Goal: Task Accomplishment & Management: Use online tool/utility

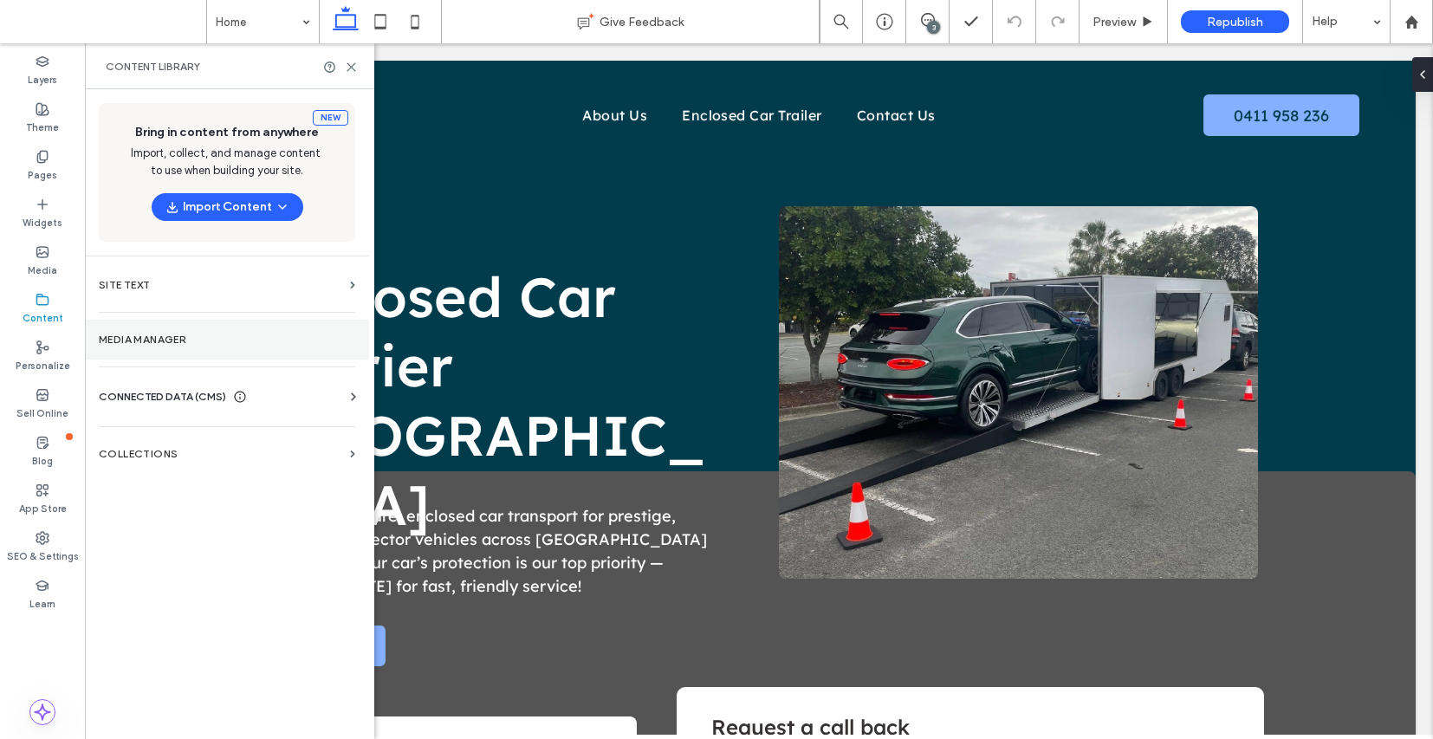
scroll to position [404, 0]
click at [205, 344] on label "Media Manager" at bounding box center [227, 340] width 256 height 12
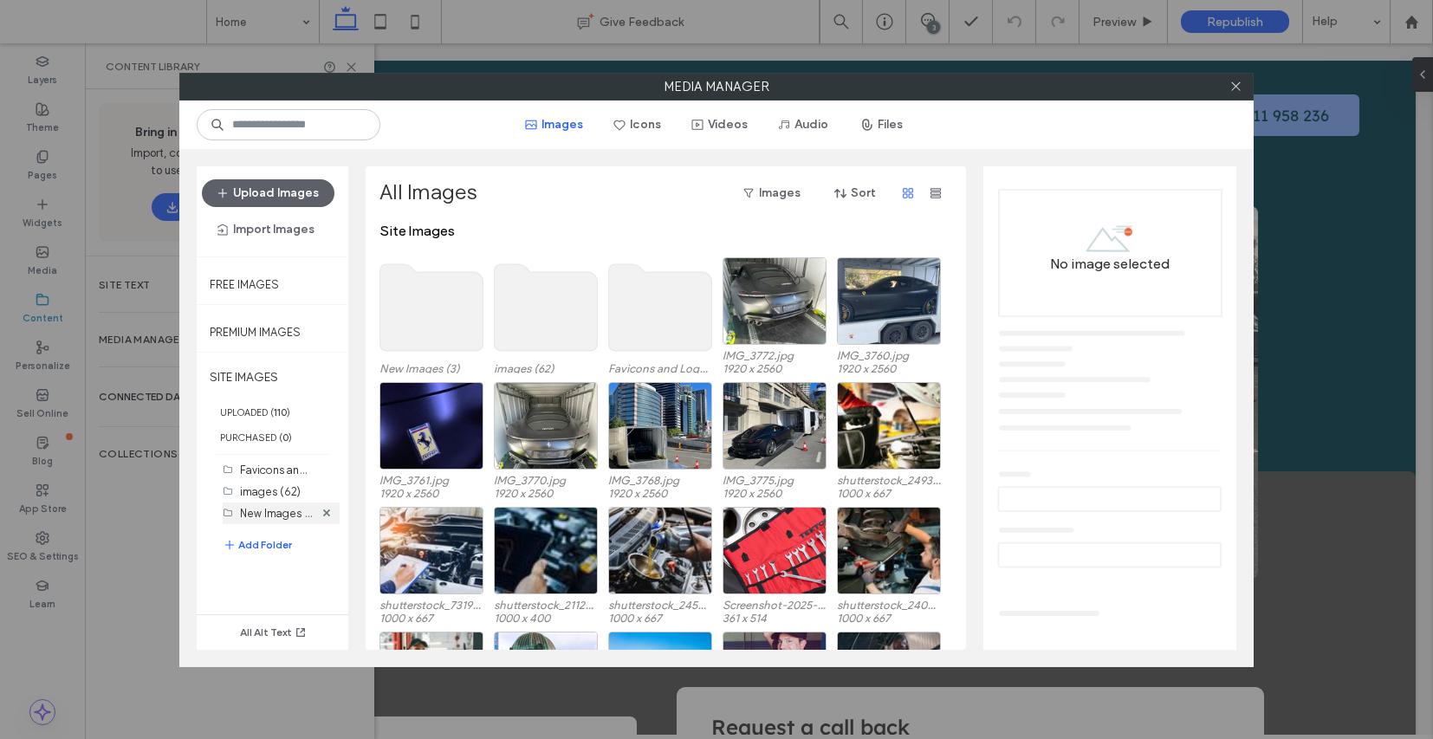
click at [277, 521] on label "New Images (3)" at bounding box center [279, 512] width 78 height 16
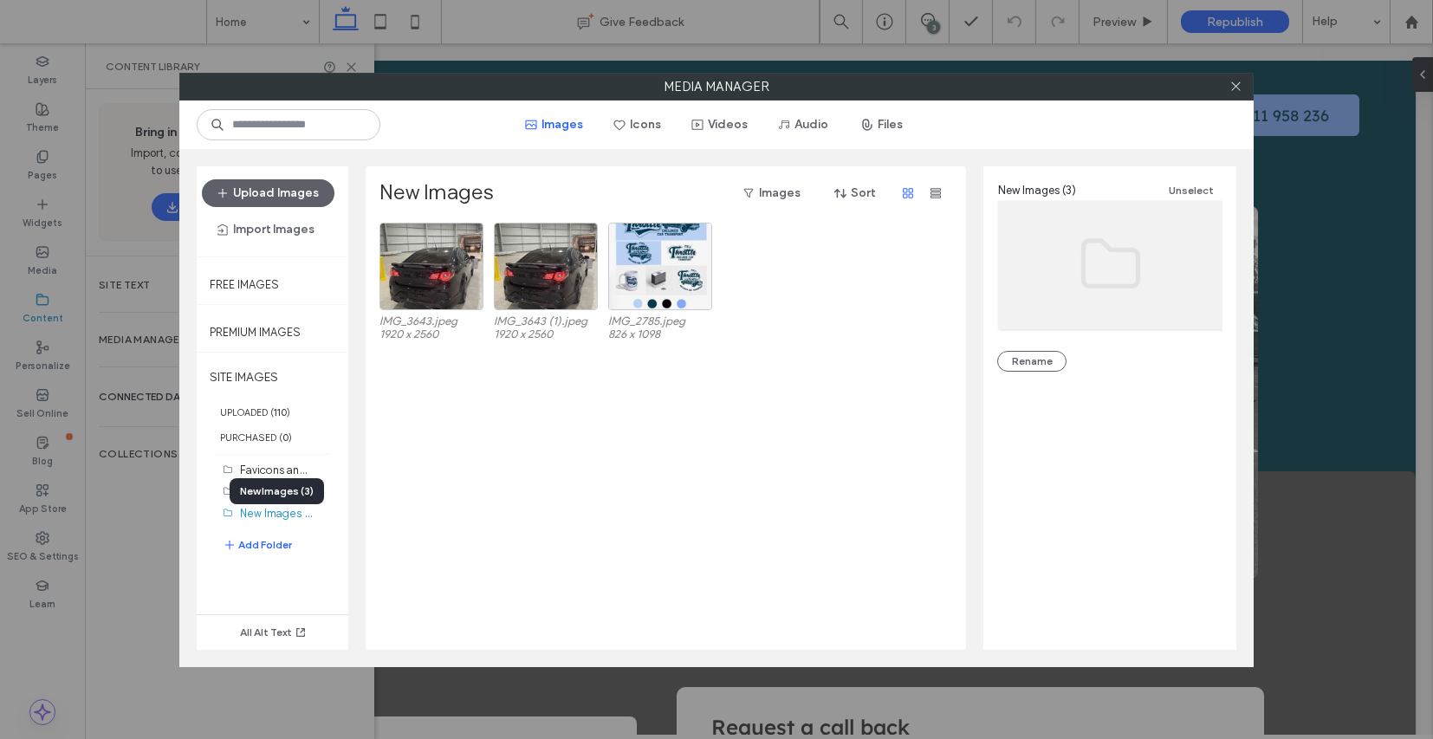
click at [272, 502] on div "New Images (3)" at bounding box center [277, 491] width 94 height 26
click at [271, 498] on label "images (62)" at bounding box center [270, 491] width 61 height 13
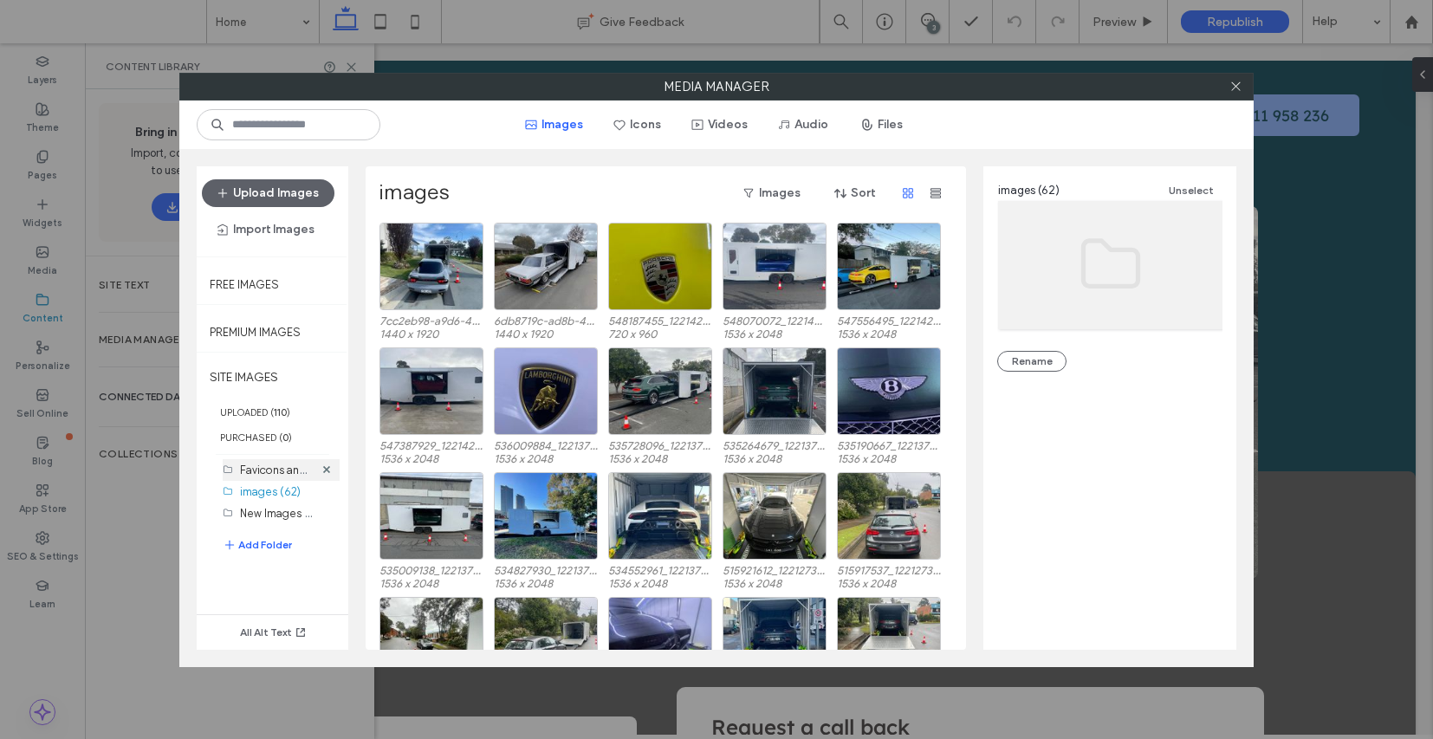
click at [268, 477] on label "Favicons and Logos (4)" at bounding box center [299, 469] width 118 height 16
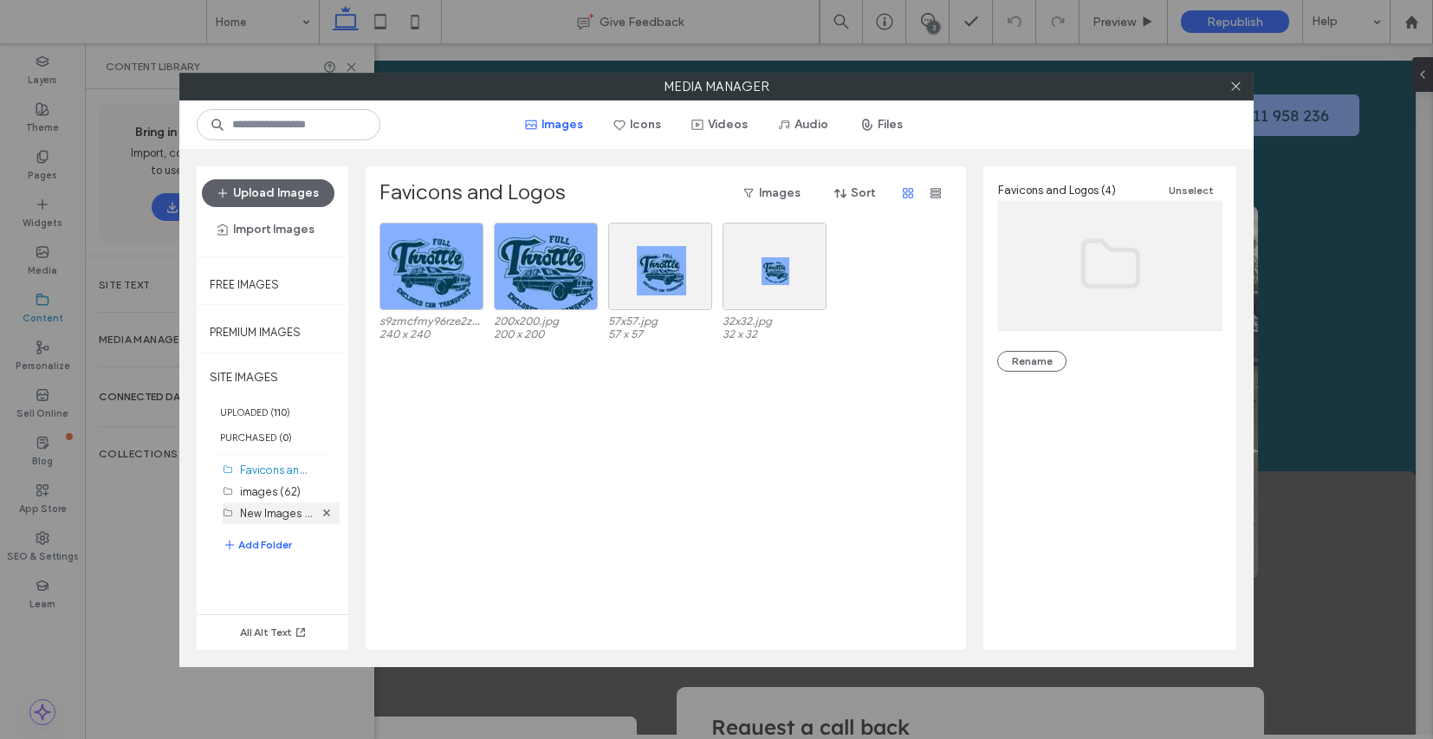
click at [276, 521] on label "New Images (3)" at bounding box center [279, 512] width 78 height 16
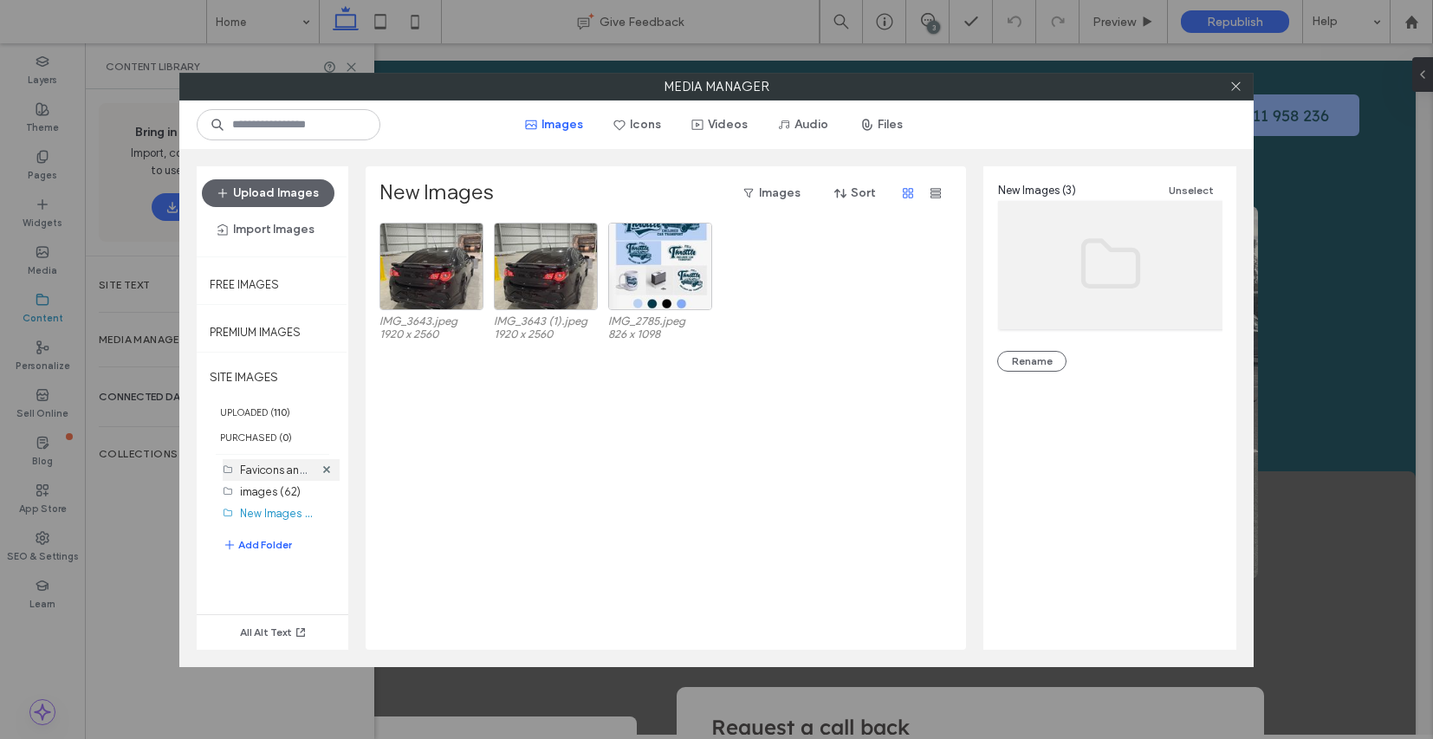
click at [277, 479] on div "Favicons and Logos (4)" at bounding box center [277, 470] width 74 height 18
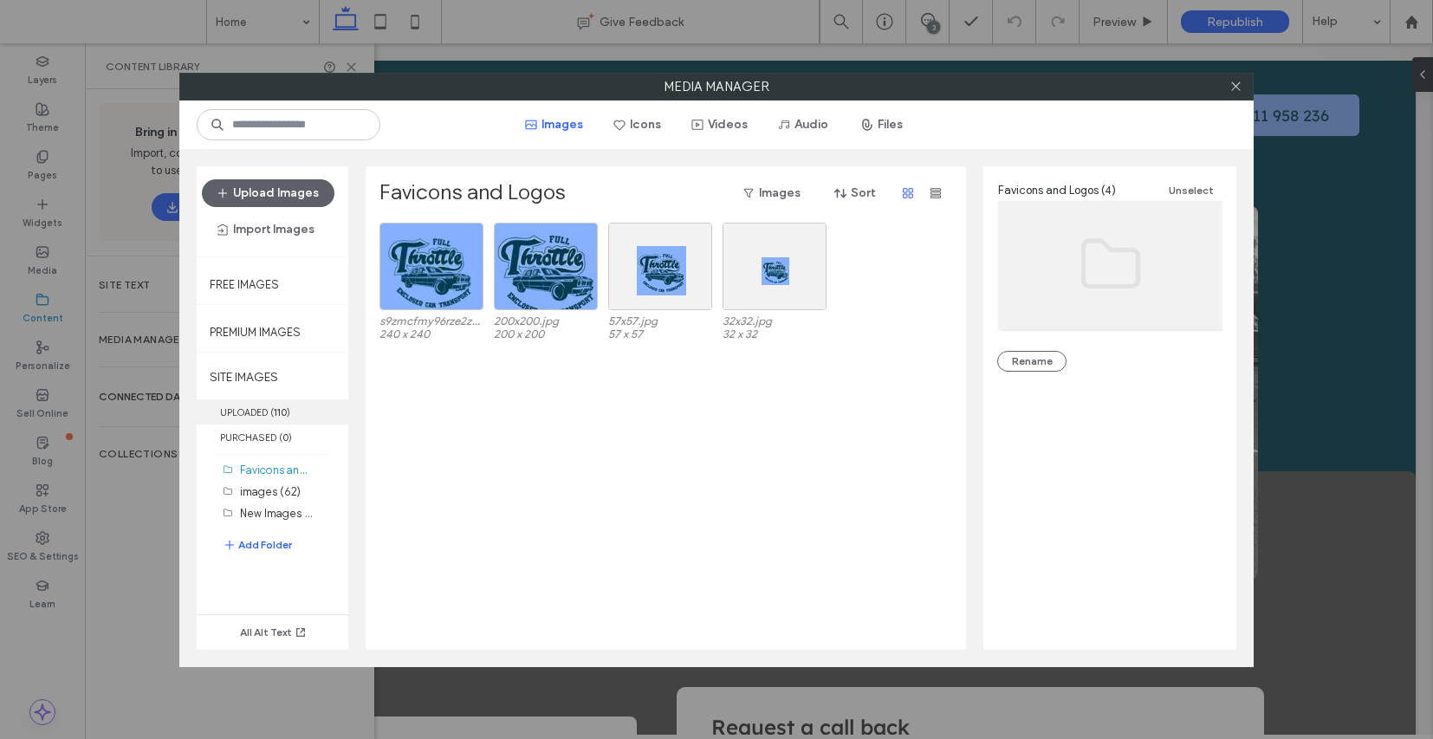
click at [271, 412] on label "UPLOADED ( 110 )" at bounding box center [273, 411] width 152 height 25
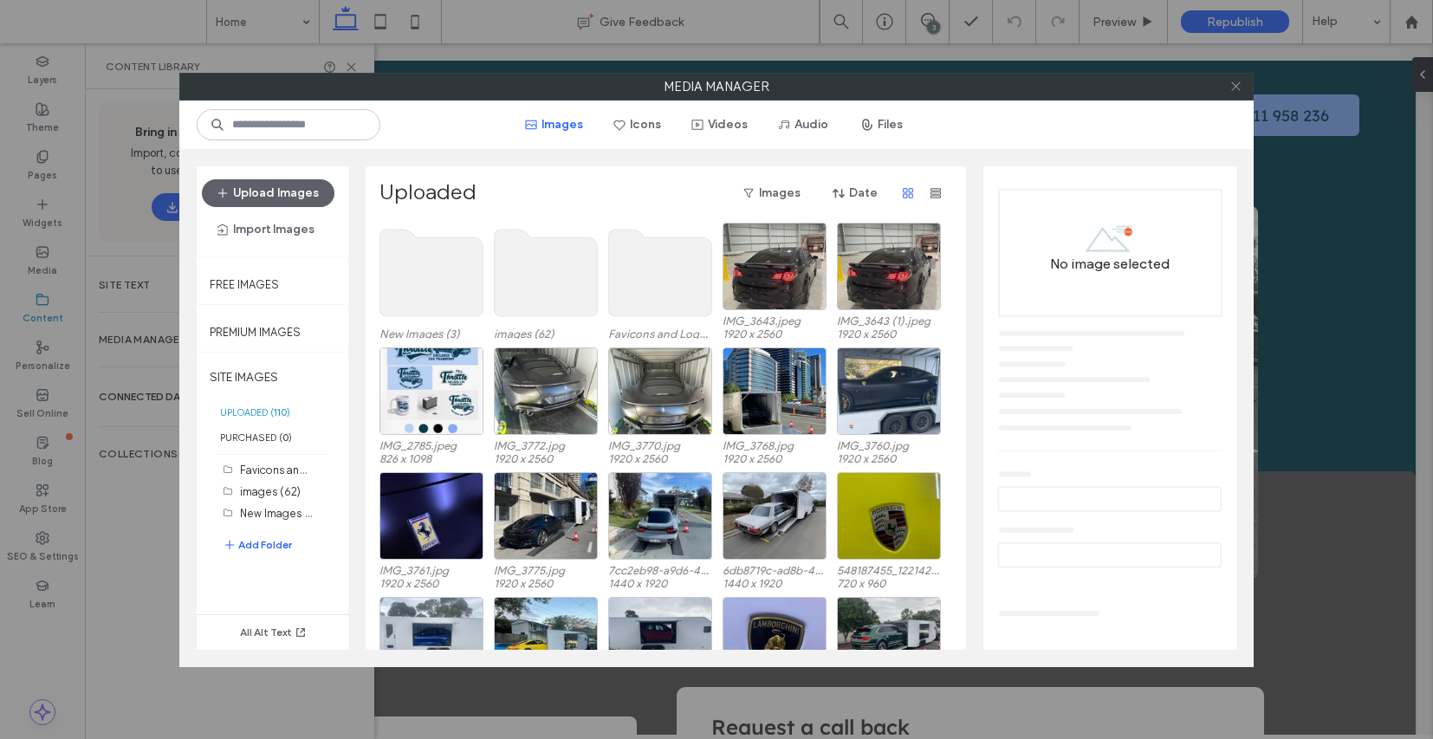
click at [1237, 92] on icon at bounding box center [1236, 86] width 13 height 13
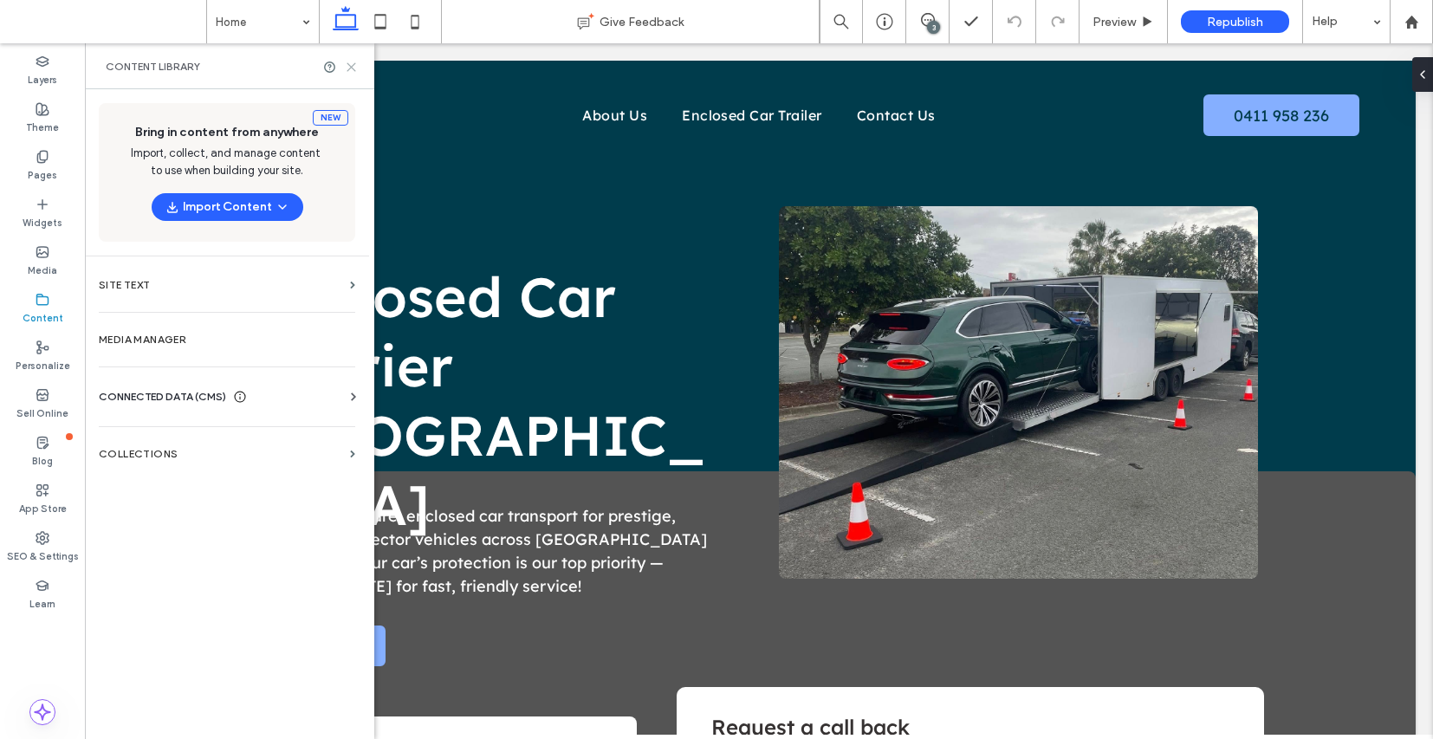
click at [357, 68] on icon at bounding box center [351, 67] width 13 height 13
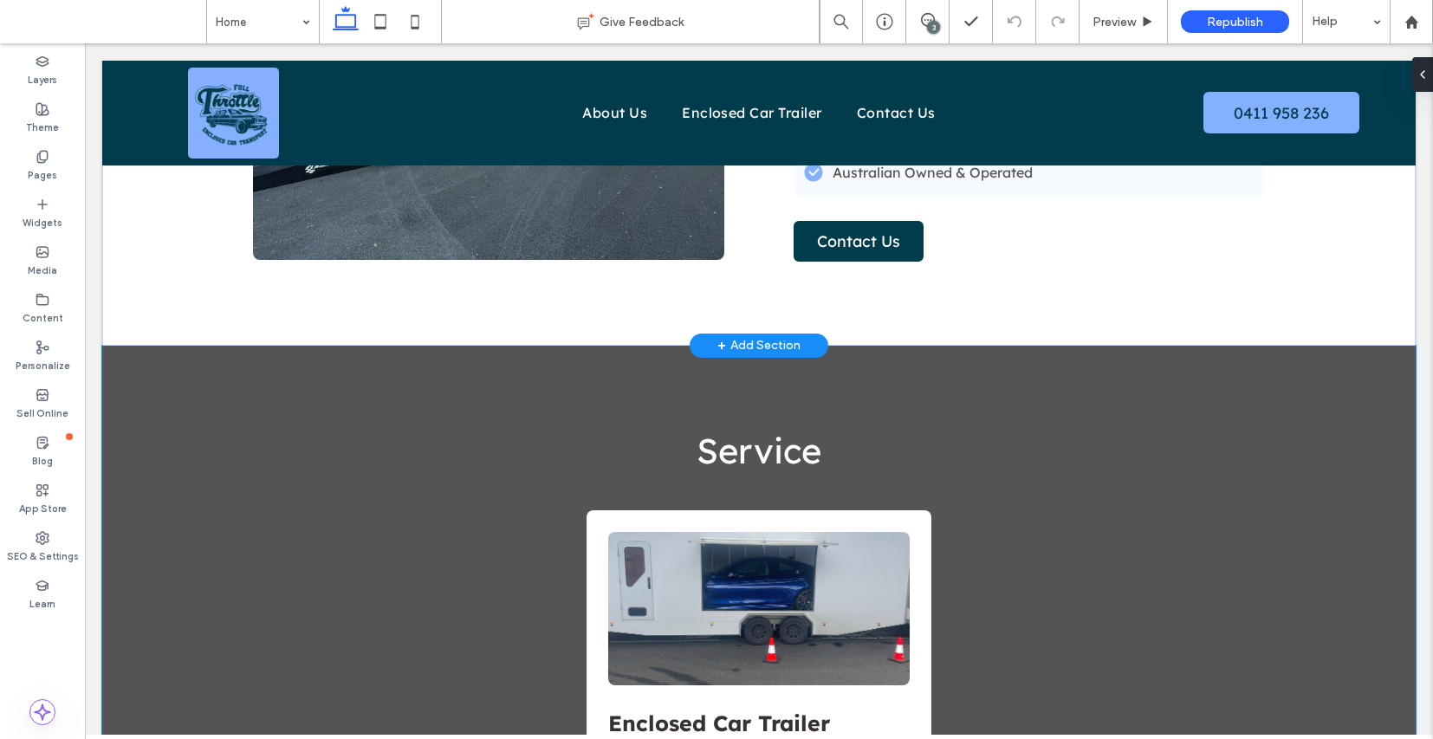
scroll to position [1133, 0]
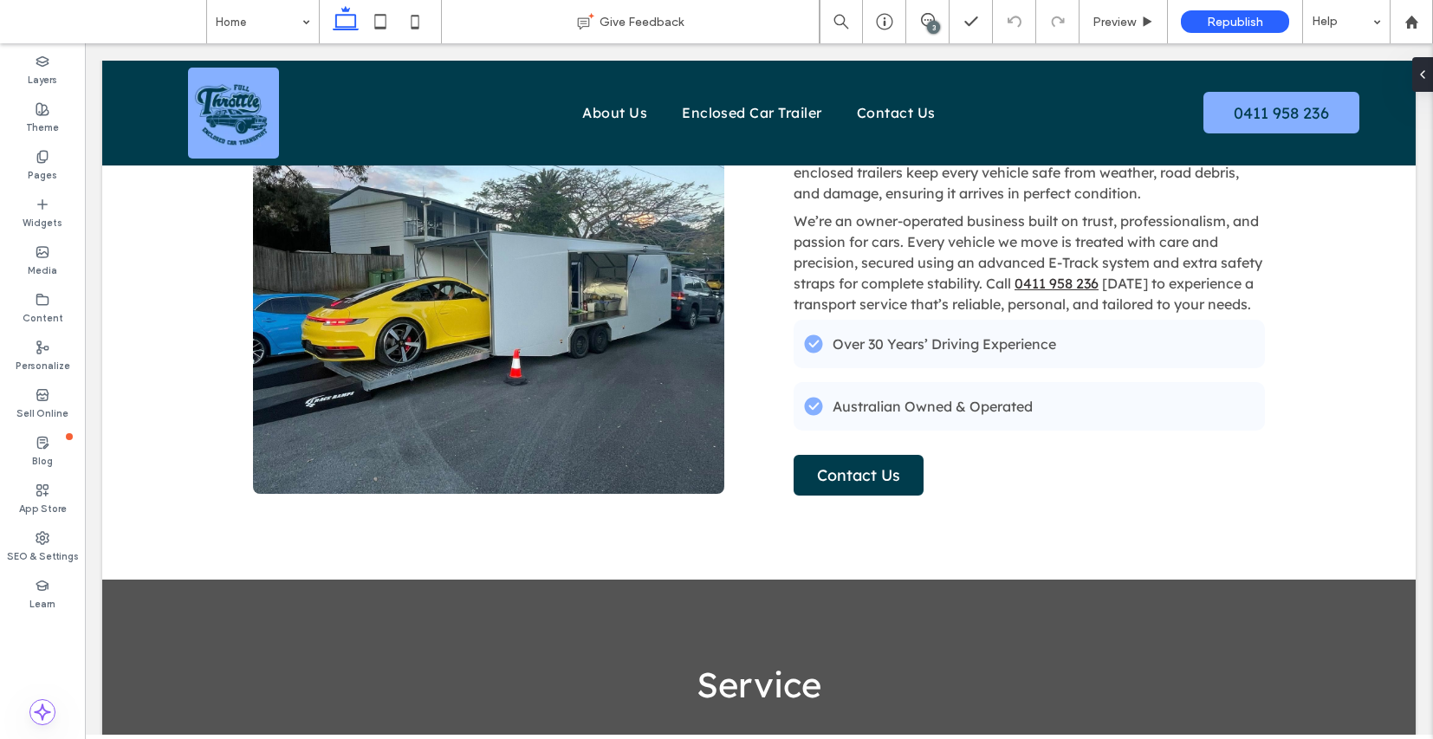
click at [926, 10] on div "3" at bounding box center [927, 21] width 43 height 43
click at [928, 21] on div "3" at bounding box center [933, 27] width 13 height 13
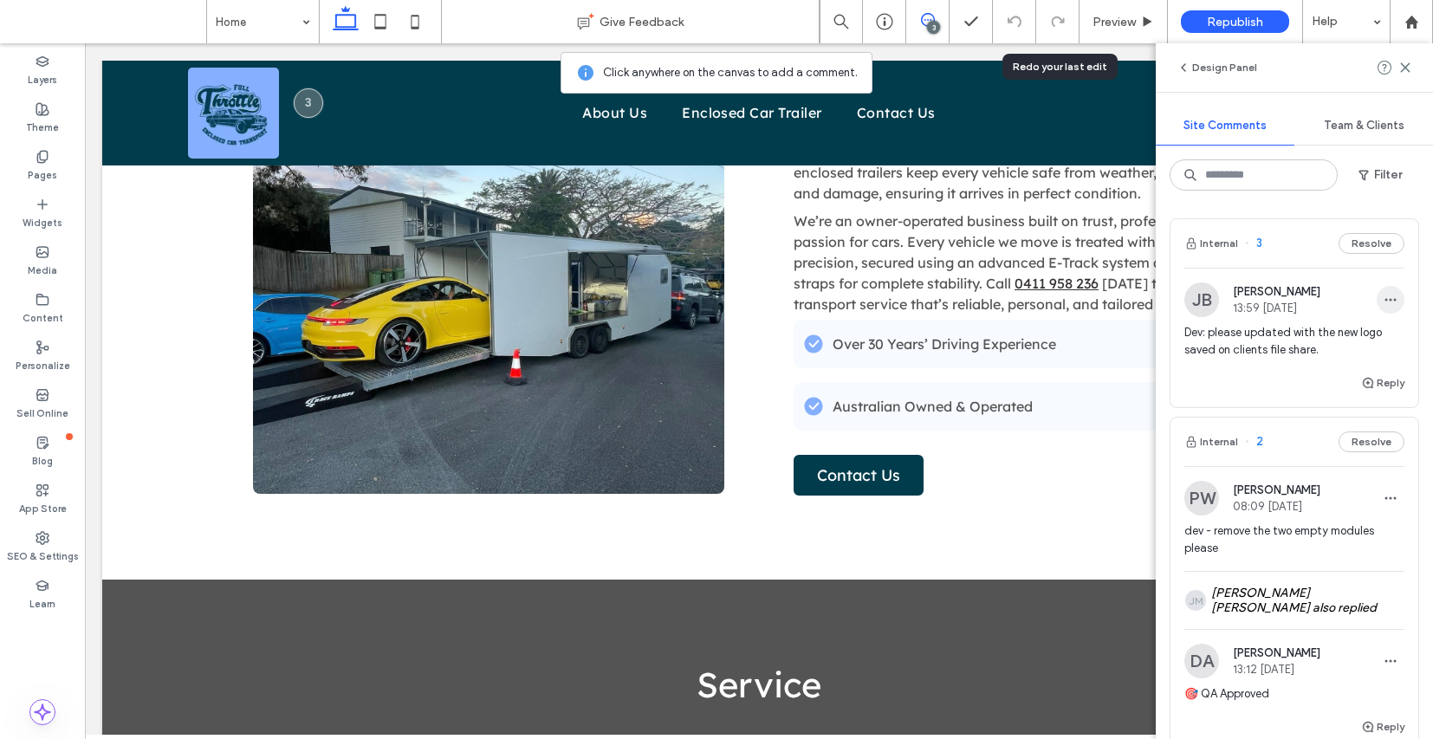
click at [1384, 294] on icon "button" at bounding box center [1391, 300] width 14 height 14
click at [1327, 337] on div "Edit" at bounding box center [1314, 344] width 154 height 33
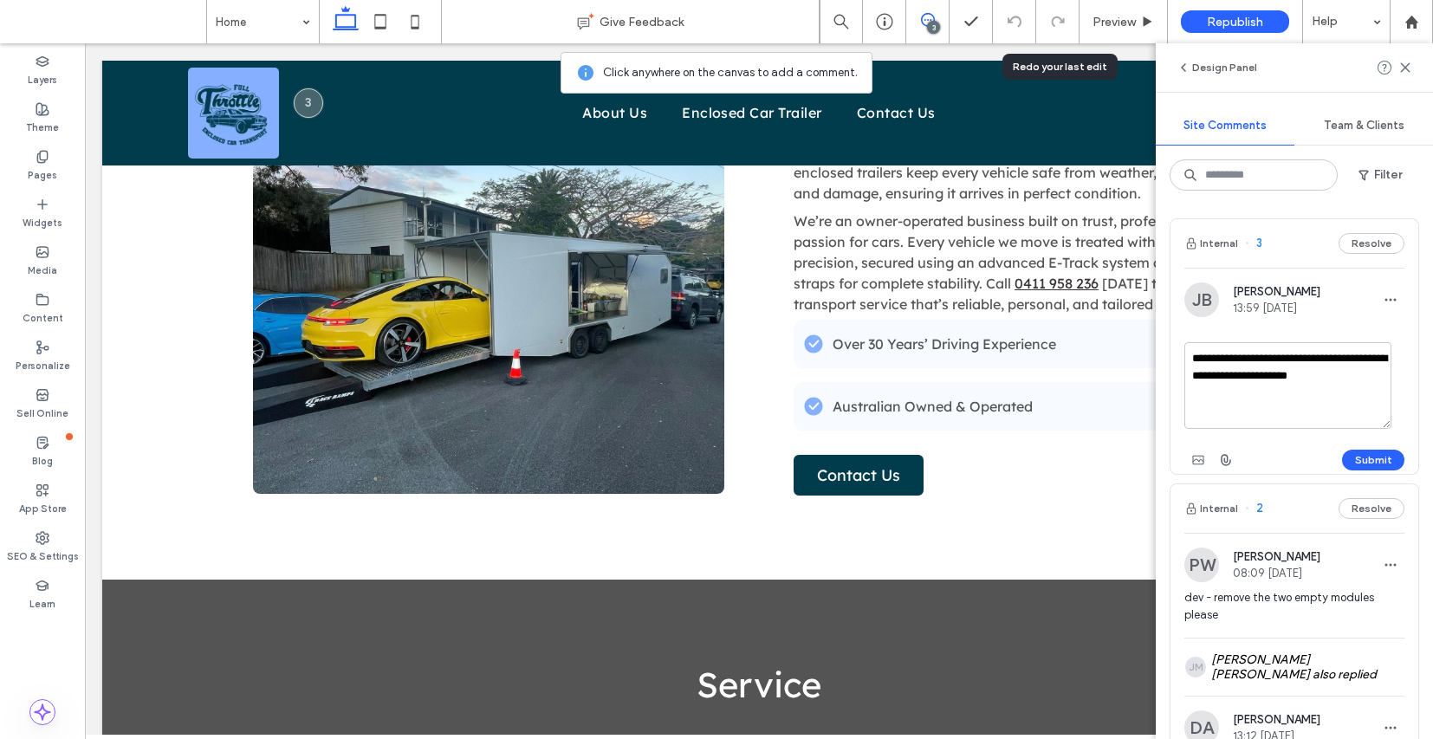
click at [1374, 373] on textarea "**********" at bounding box center [1288, 385] width 207 height 87
type textarea "*"
click at [1353, 384] on textarea "**********" at bounding box center [1288, 385] width 207 height 87
click at [1268, 412] on textarea "**********" at bounding box center [1288, 385] width 207 height 87
click at [1321, 389] on textarea "**********" at bounding box center [1288, 385] width 207 height 87
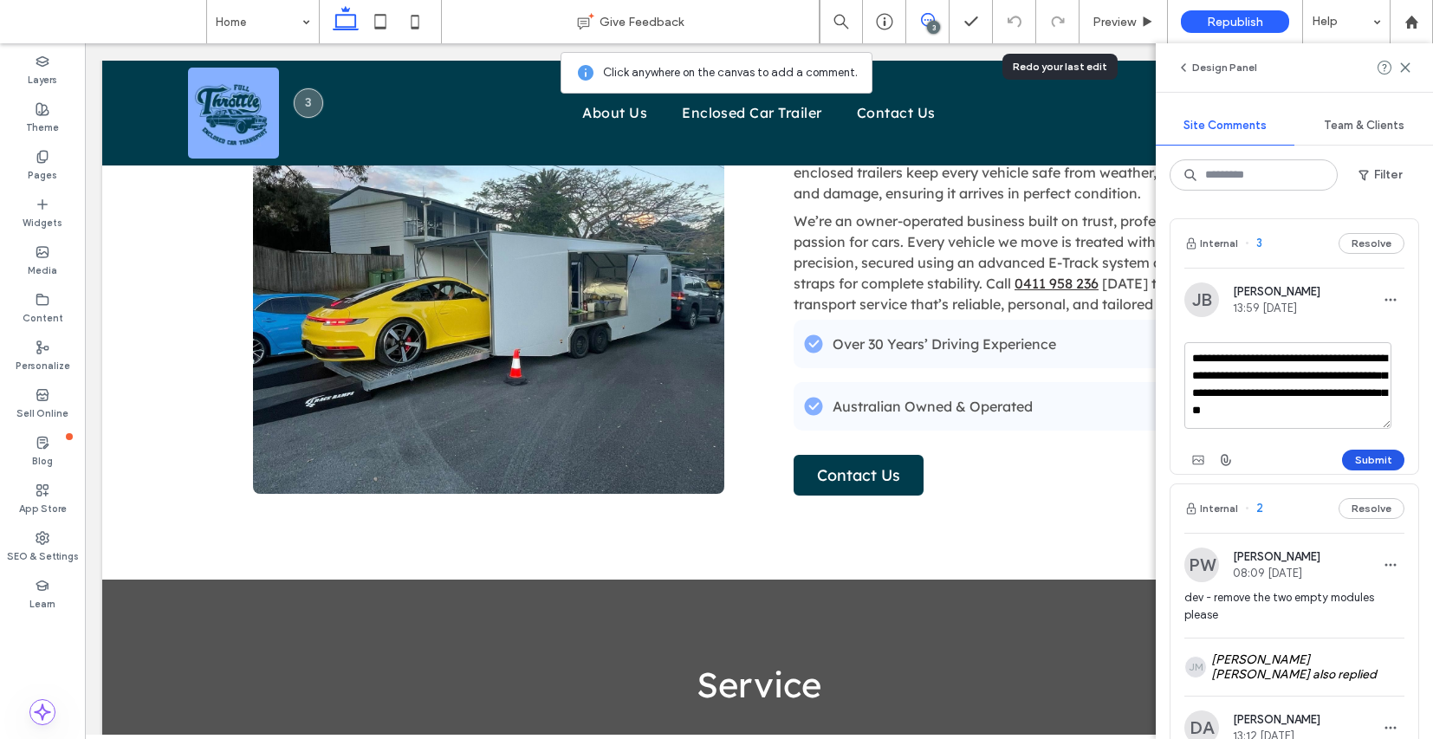
type textarea "**********"
click at [1373, 451] on button "Submit" at bounding box center [1373, 460] width 62 height 21
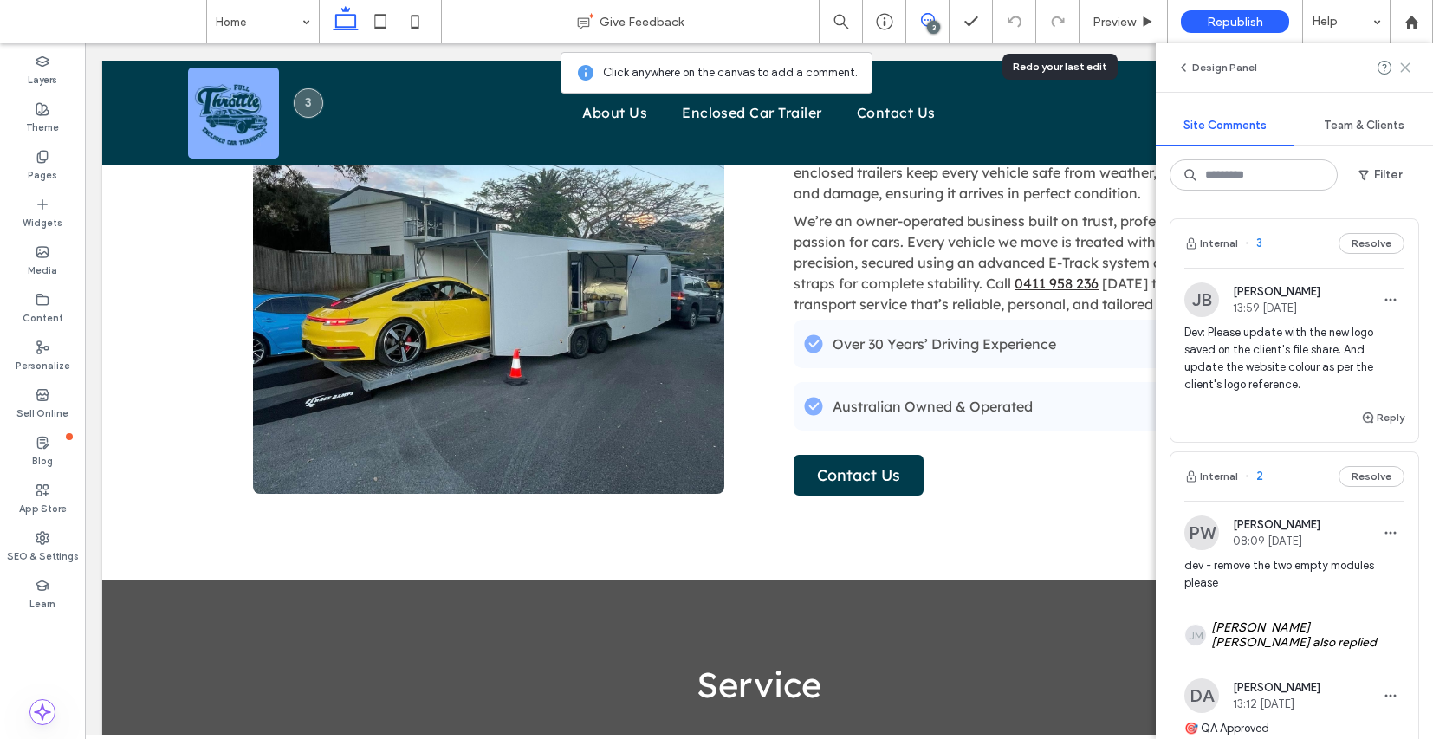
click at [1405, 68] on use at bounding box center [1405, 67] width 8 height 8
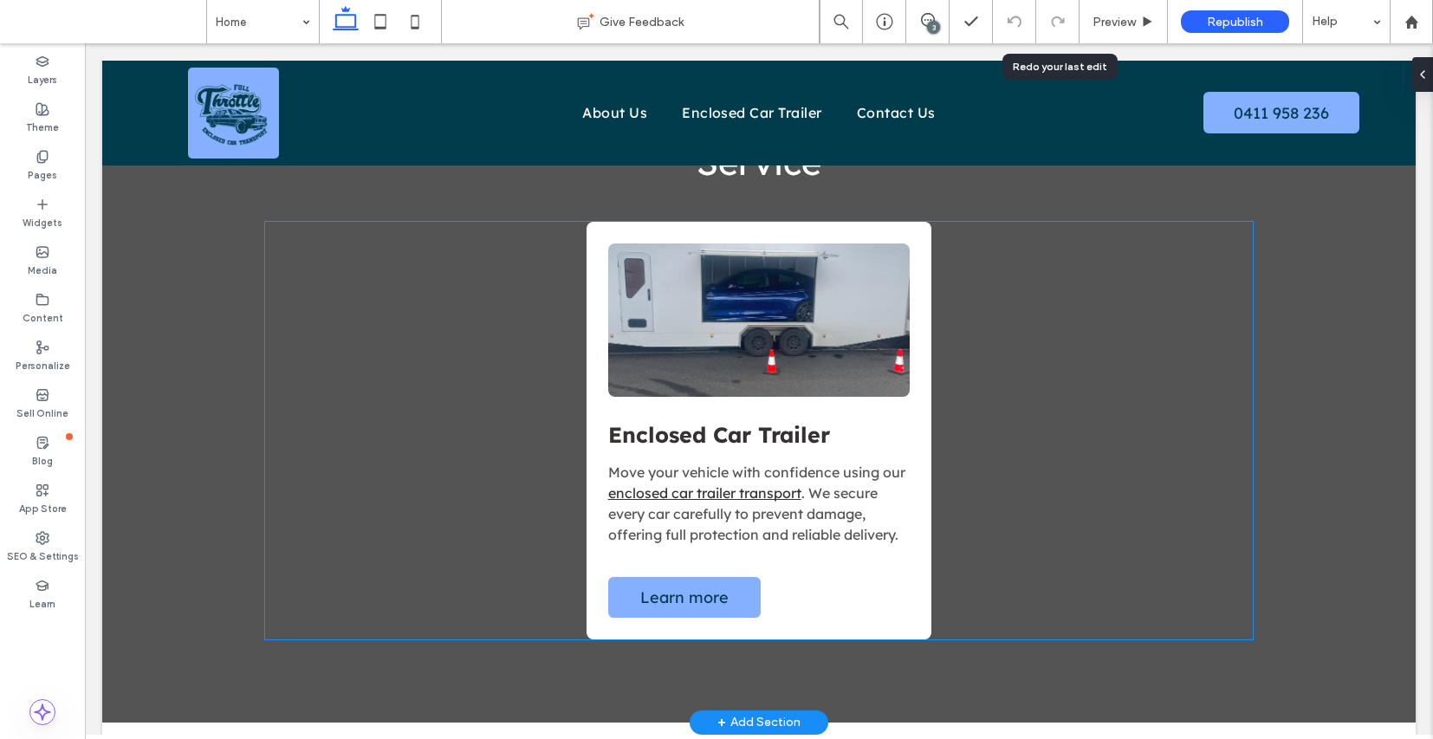
scroll to position [1656, 0]
click at [1060, 457] on div "Button Enclosed Car Trailer Move your vehicle with confidence using our enclose…" at bounding box center [758, 430] width 987 height 418
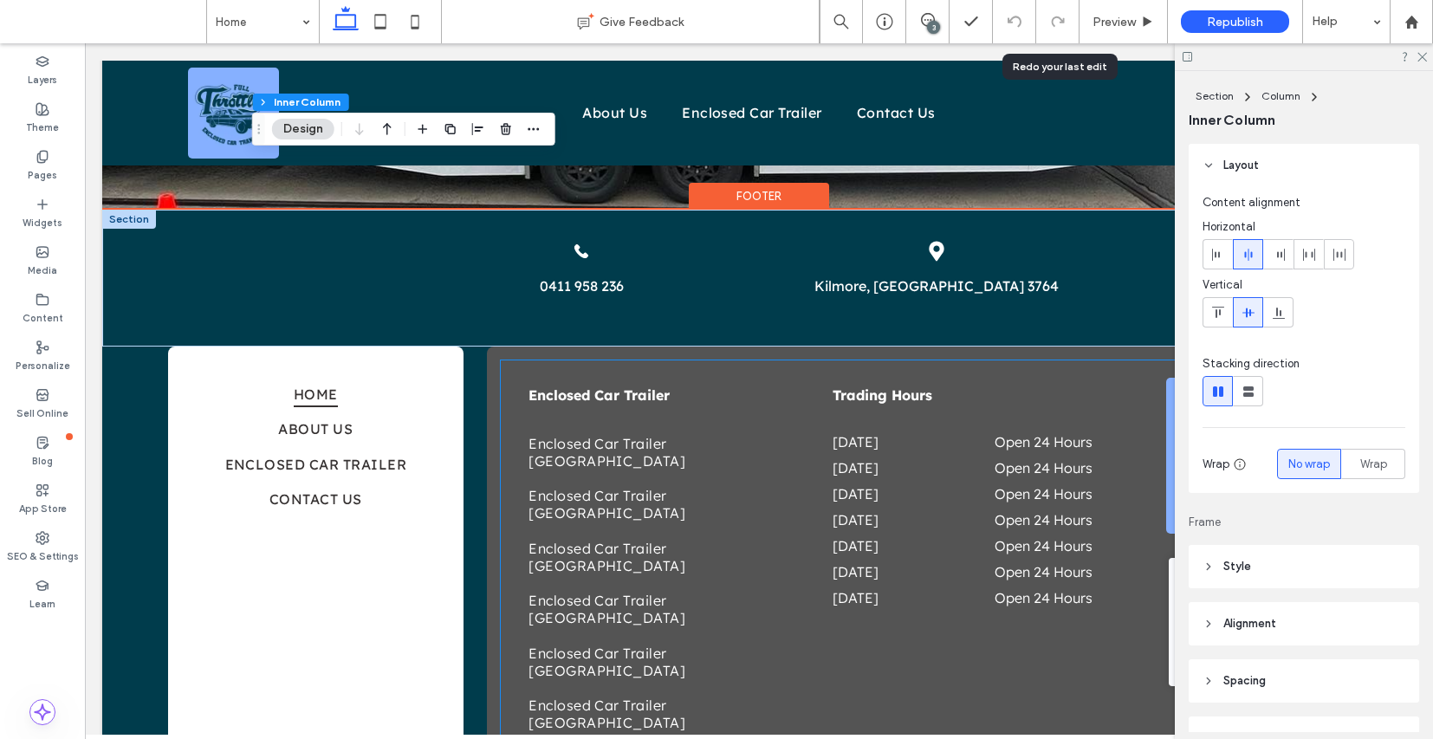
scroll to position [2879, 0]
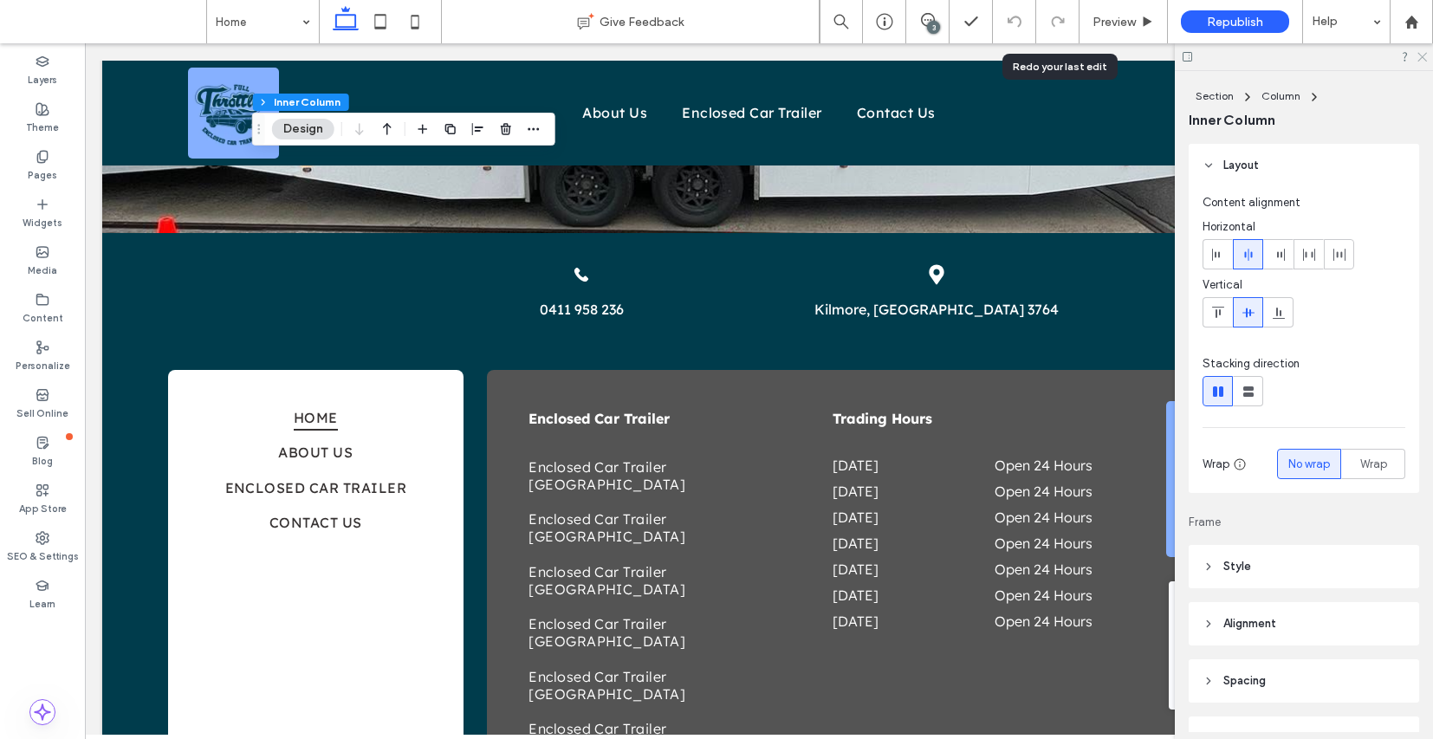
click at [1421, 59] on icon at bounding box center [1421, 55] width 11 height 11
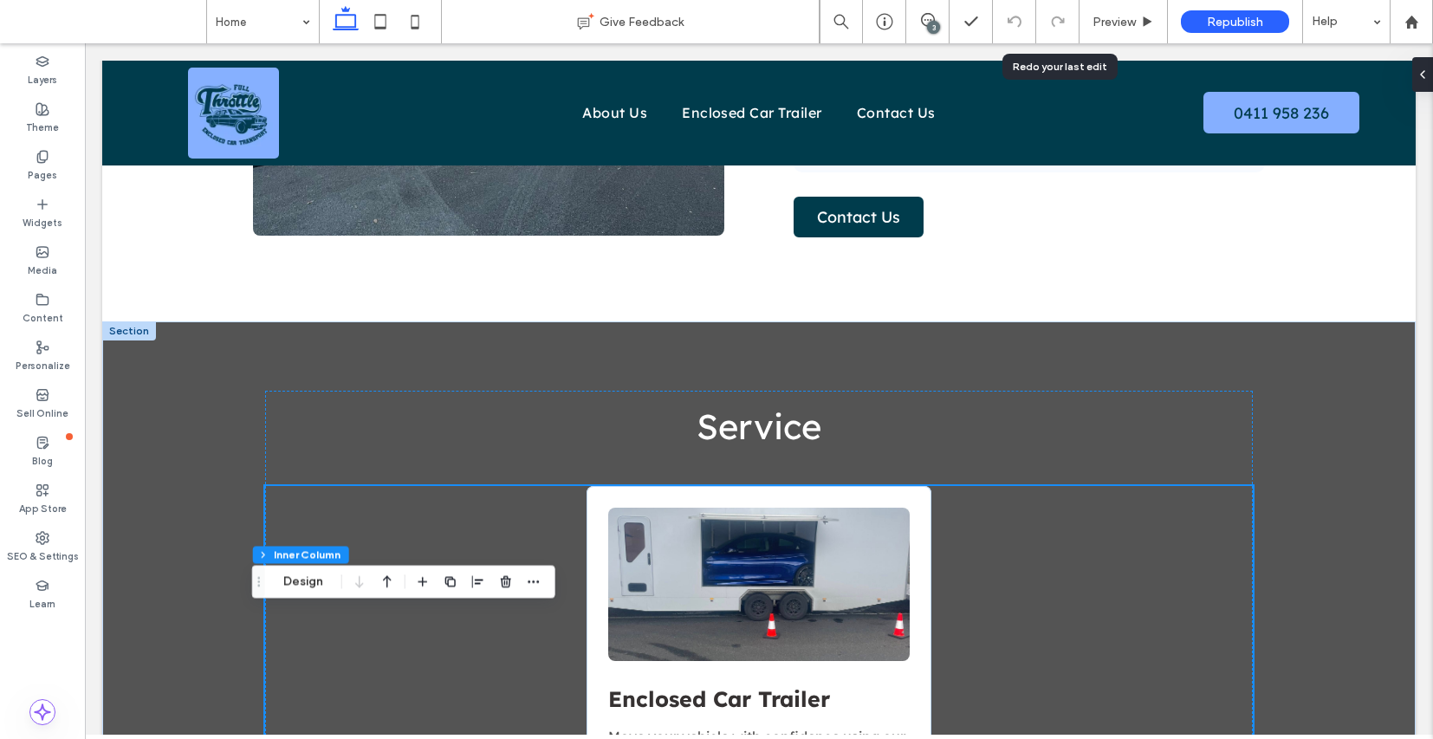
scroll to position [1418, 0]
